Goal: Entertainment & Leisure: Consume media (video, audio)

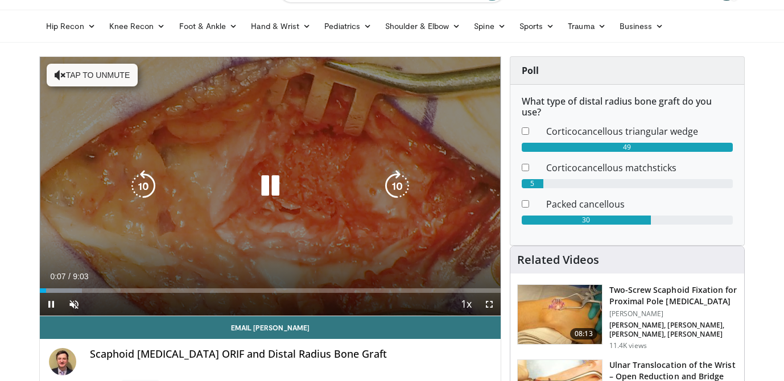
scroll to position [30, 0]
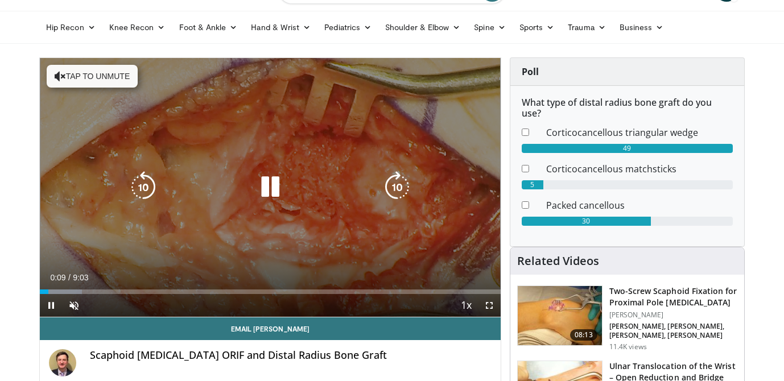
click at [122, 79] on button "Tap to unmute" at bounding box center [92, 76] width 91 height 23
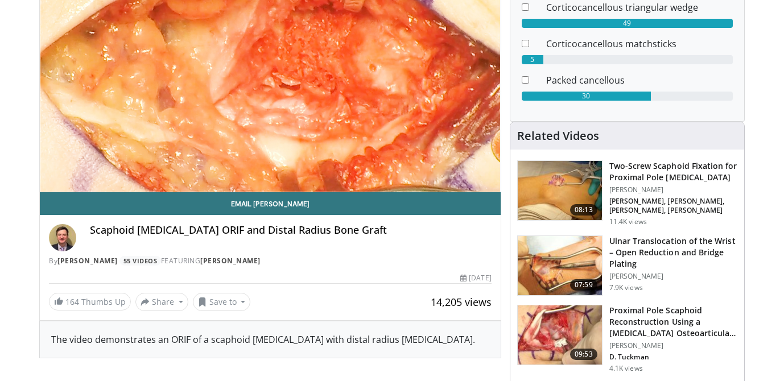
scroll to position [0, 0]
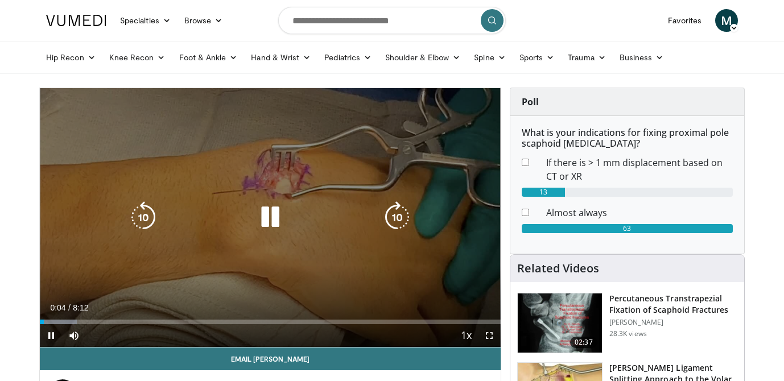
click at [278, 218] on icon "Video Player" at bounding box center [270, 217] width 32 height 32
